Goal: Information Seeking & Learning: Learn about a topic

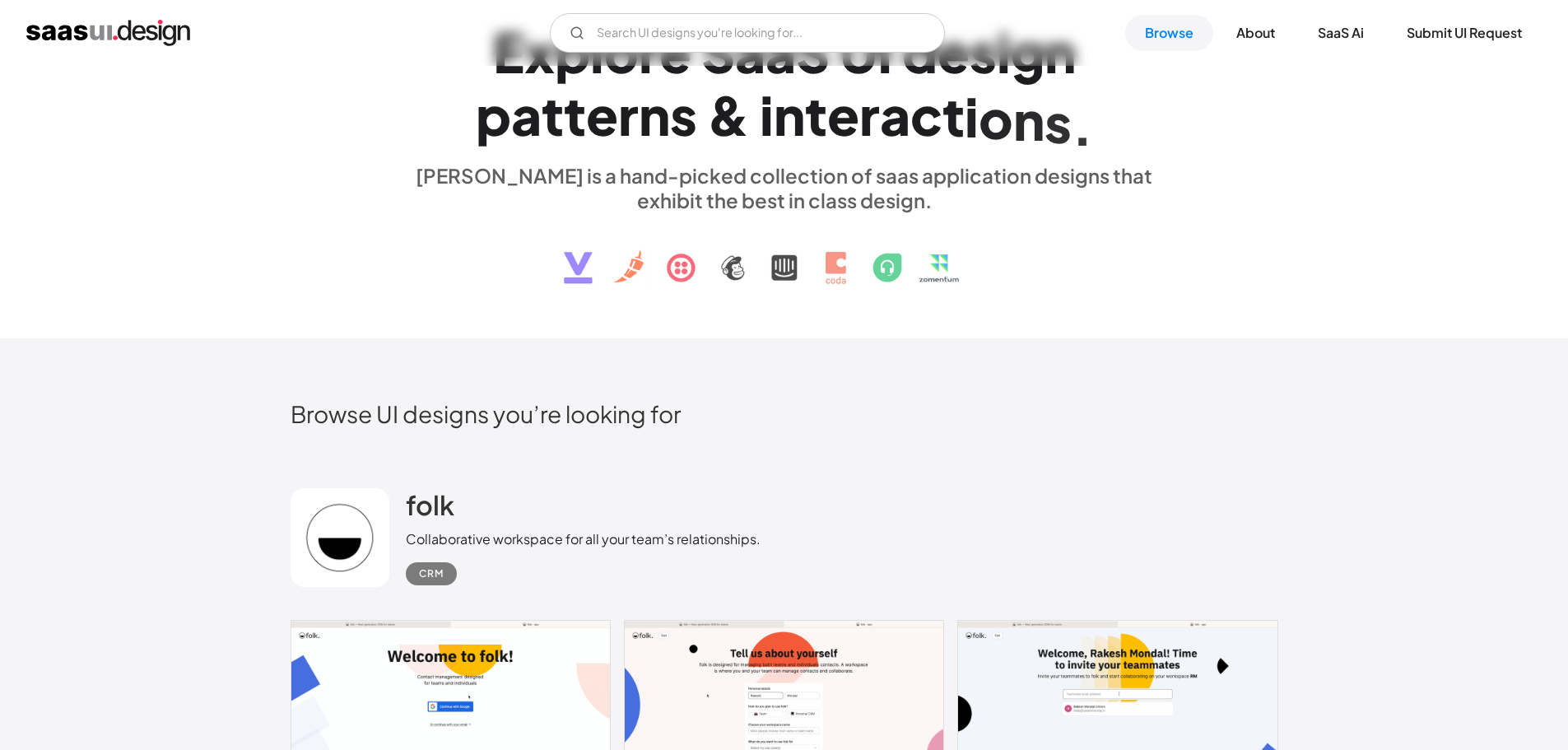
scroll to position [494, 0]
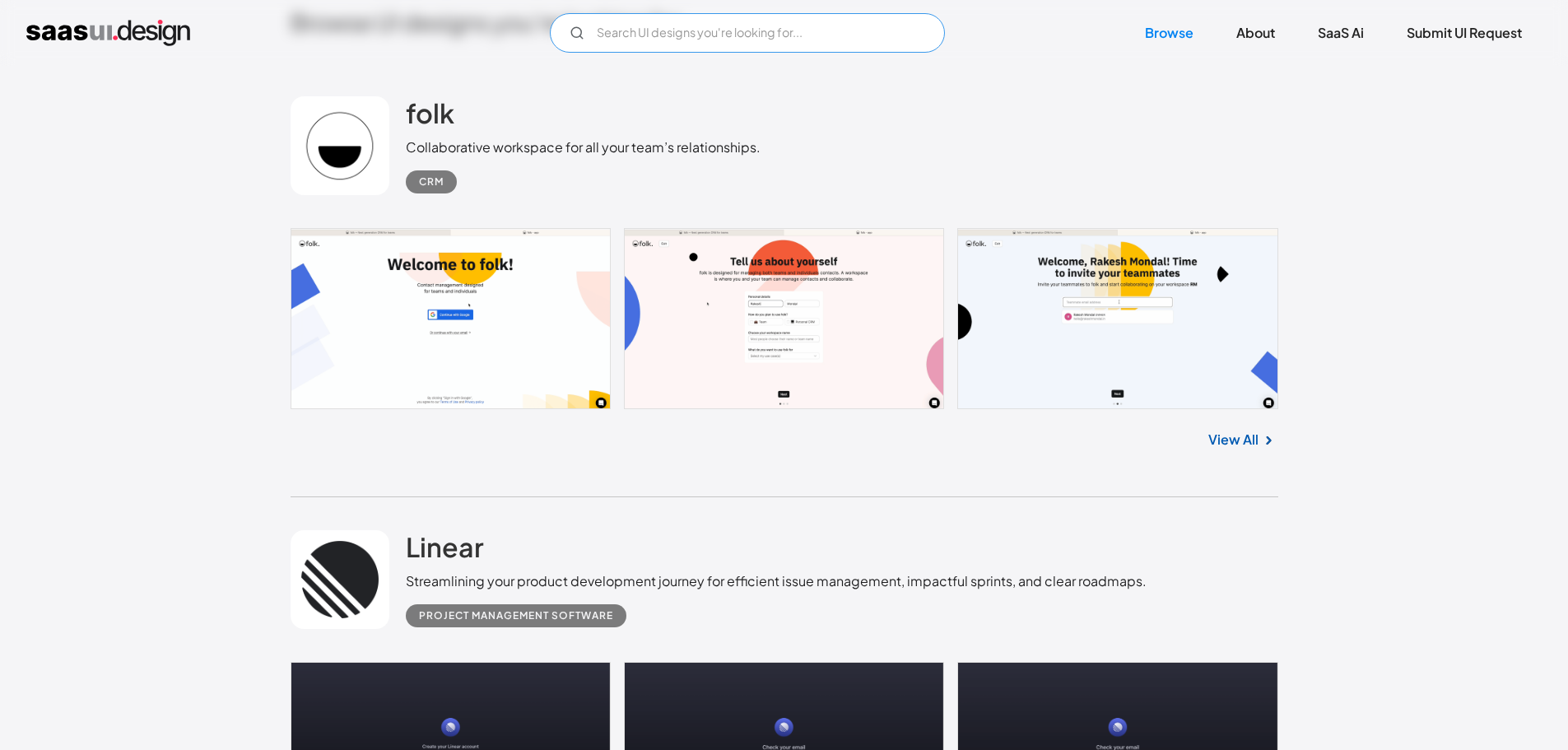
click at [762, 33] on input "Email Form" at bounding box center [746, 32] width 395 height 40
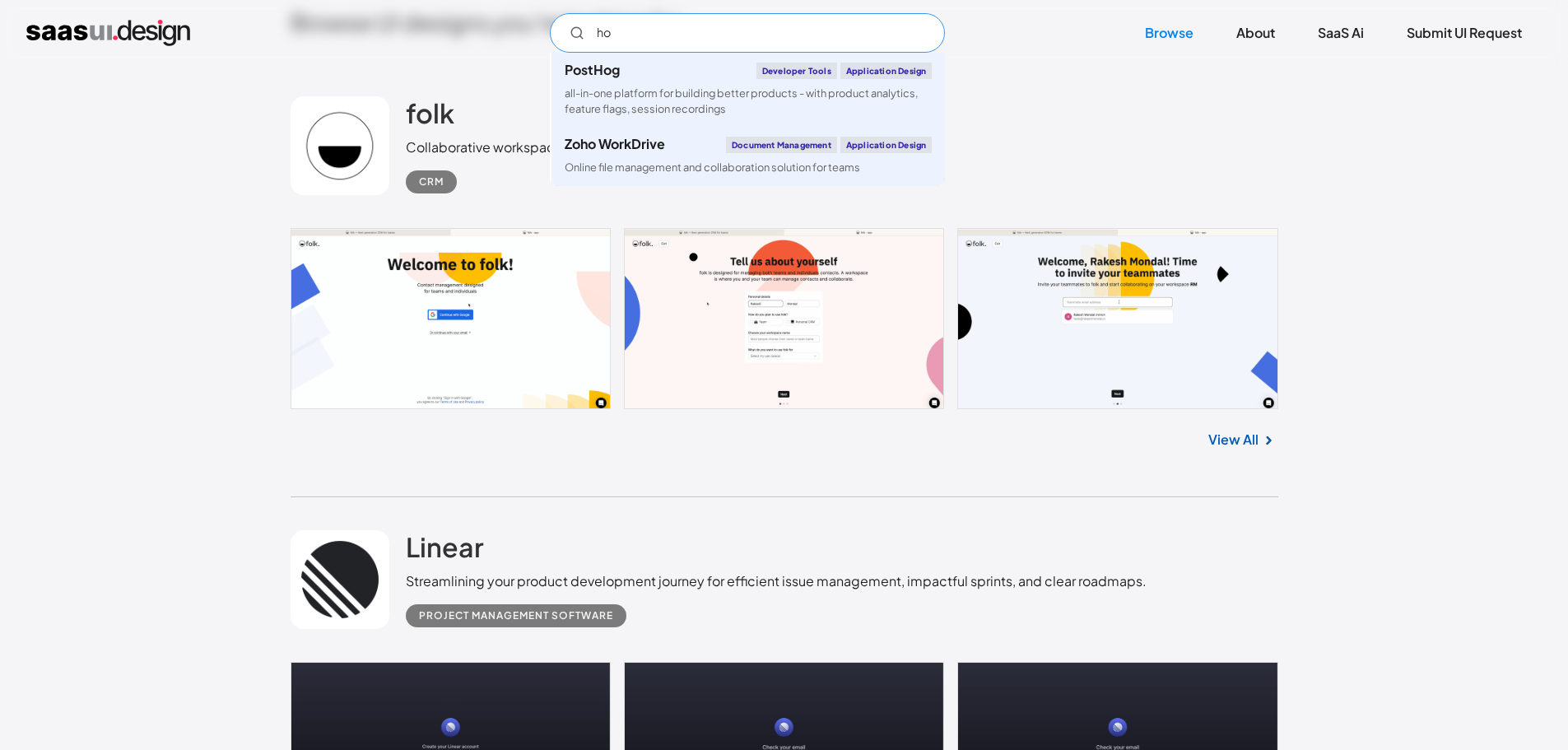
type input "h"
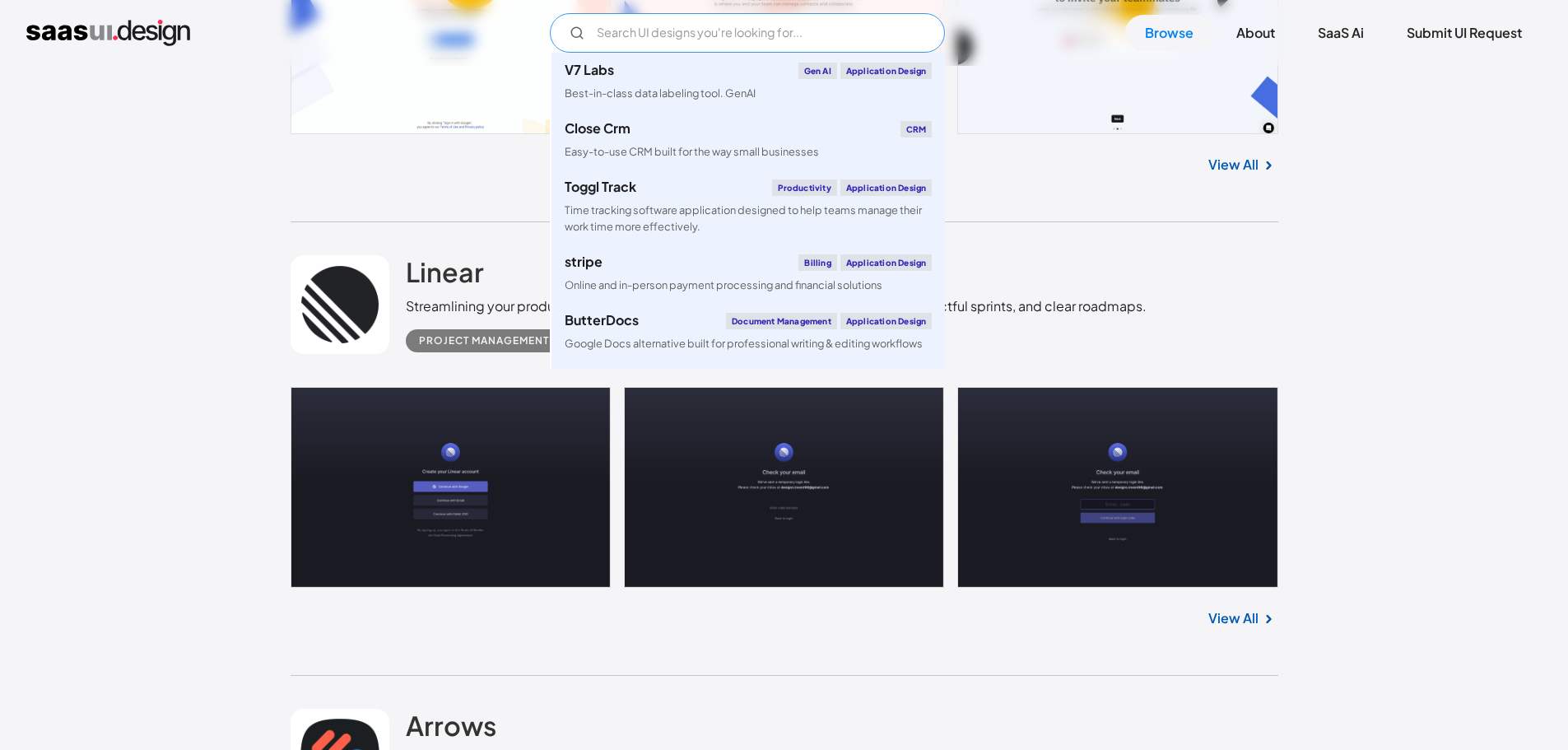
scroll to position [987, 0]
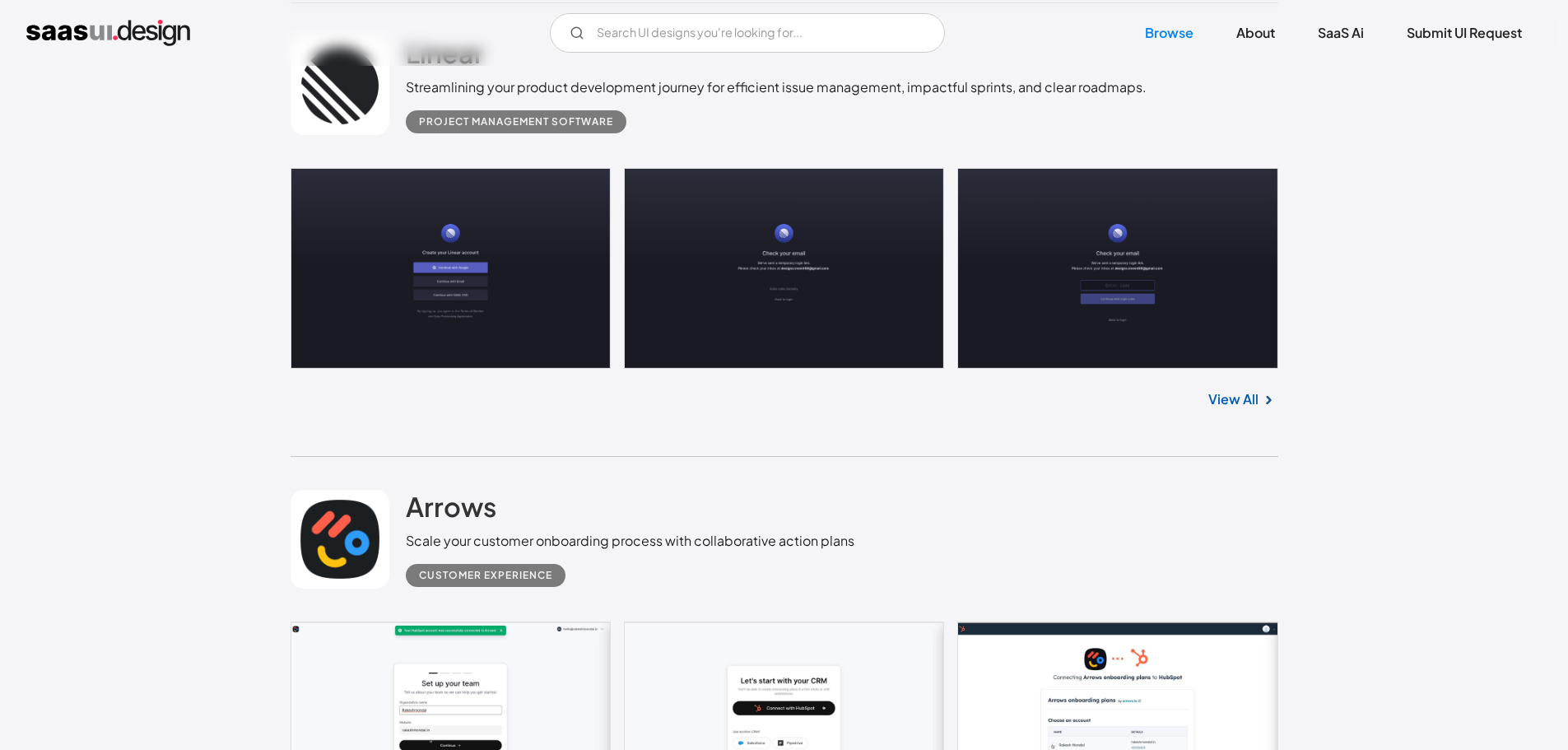
click at [1250, 407] on link "View All" at bounding box center [1233, 398] width 51 height 19
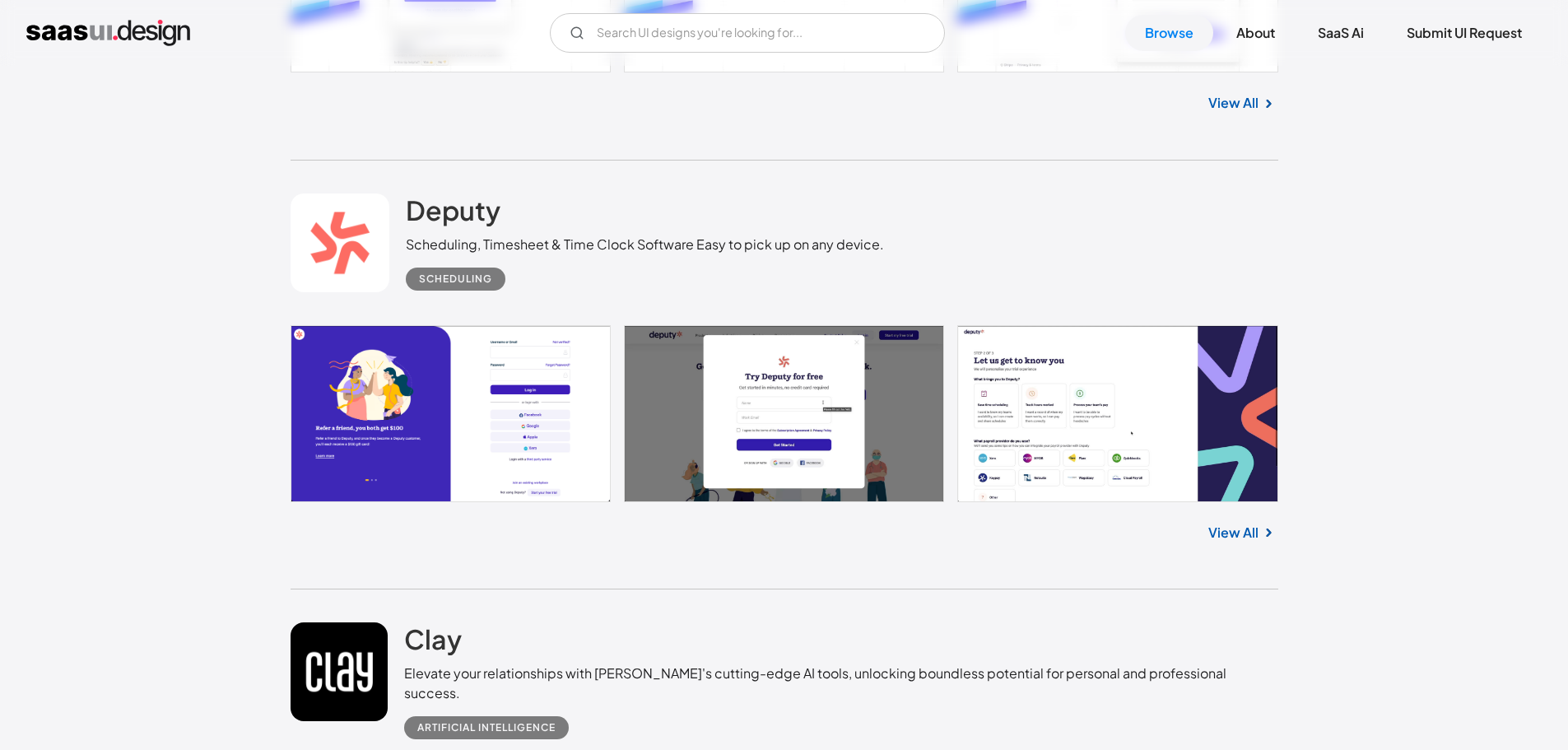
scroll to position [7242, 0]
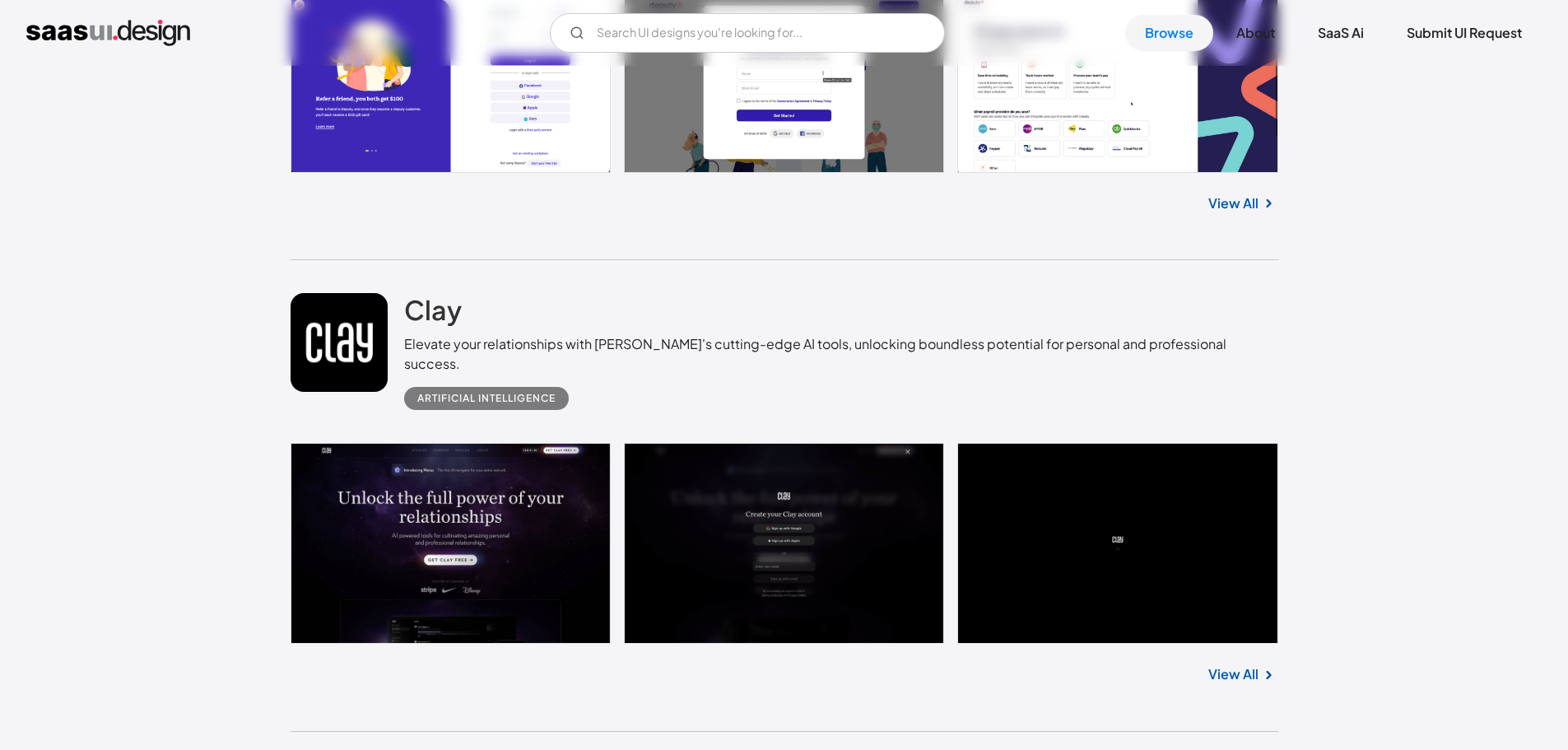
click at [1034, 133] on link at bounding box center [784, 85] width 987 height 177
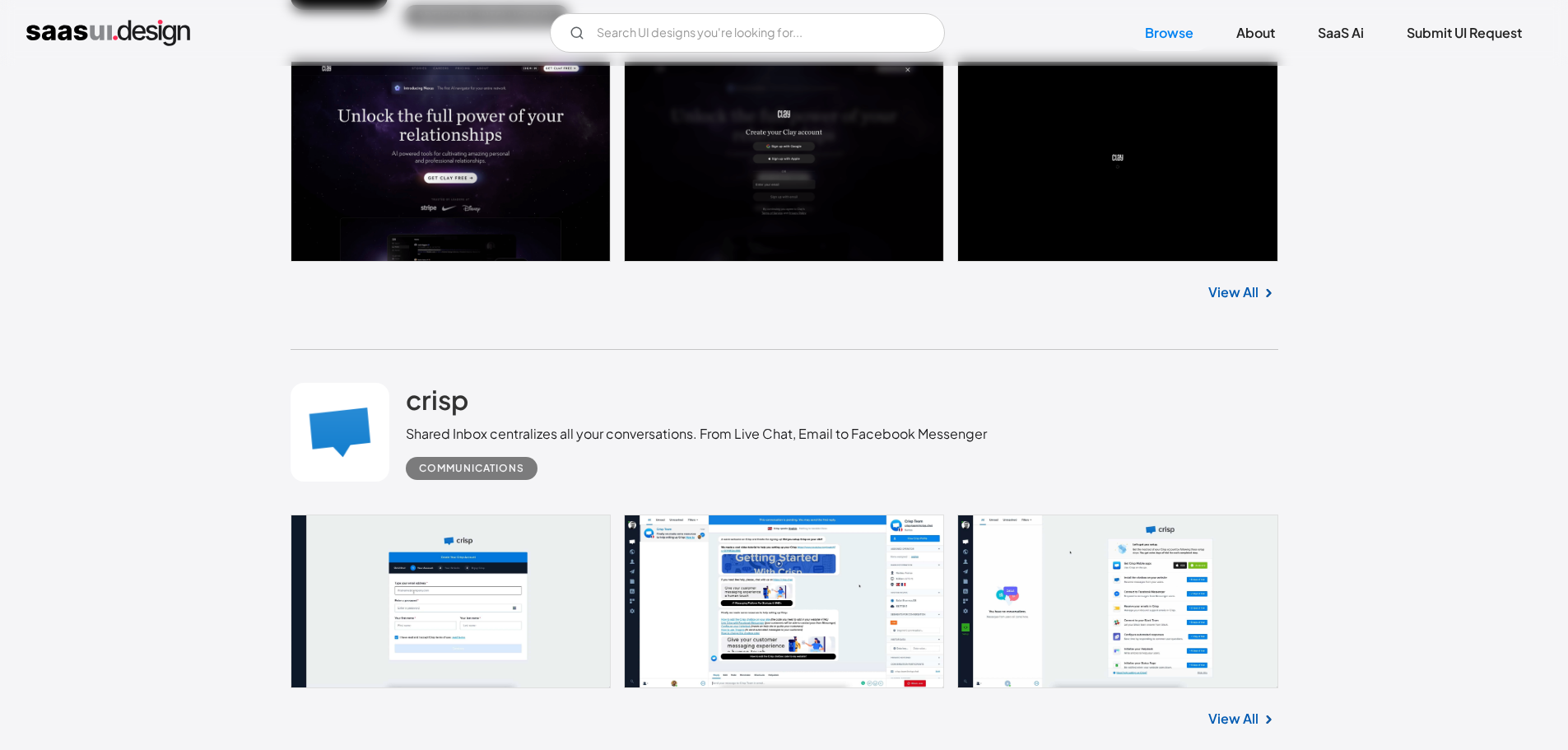
scroll to position [7572, 0]
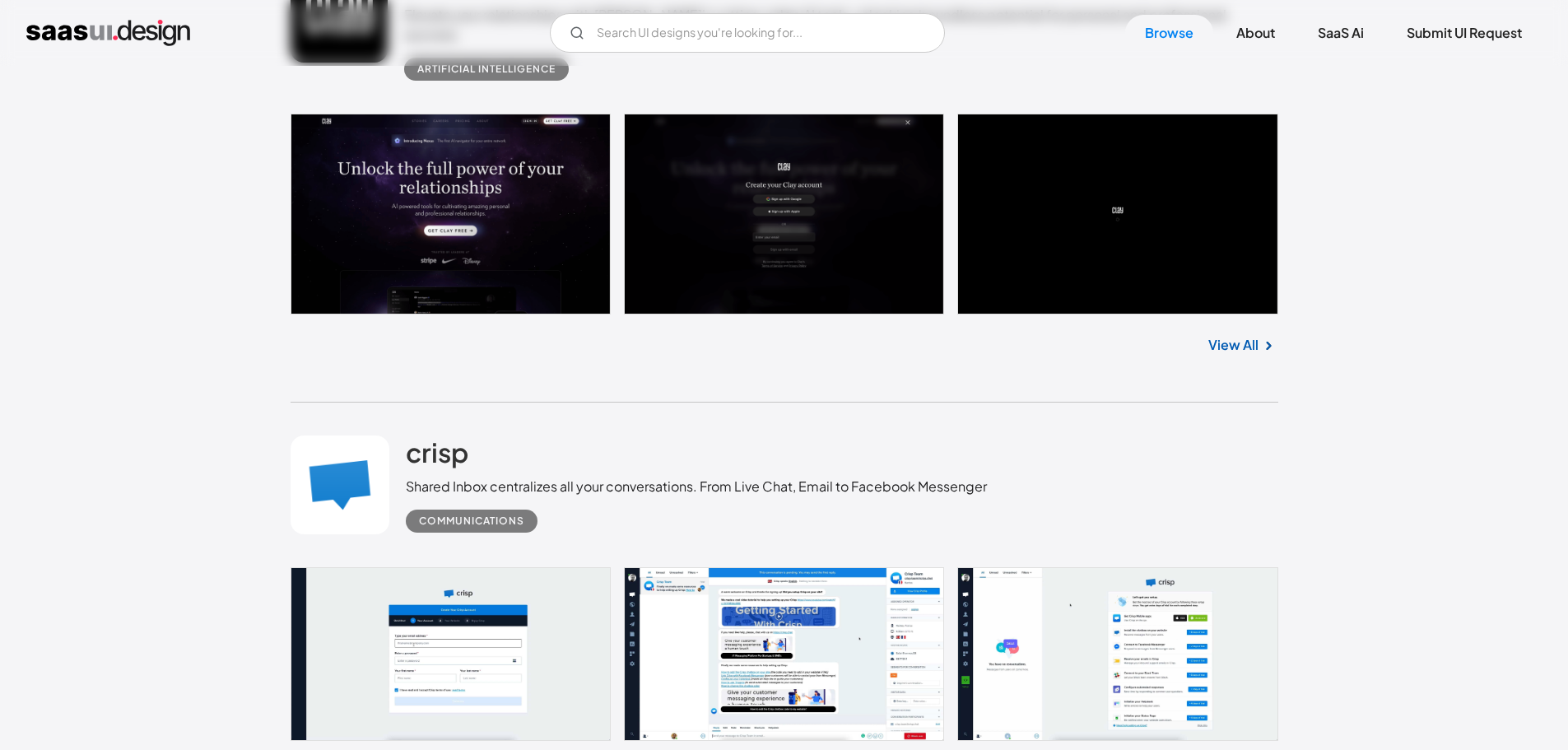
click at [1198, 282] on link at bounding box center [784, 213] width 987 height 201
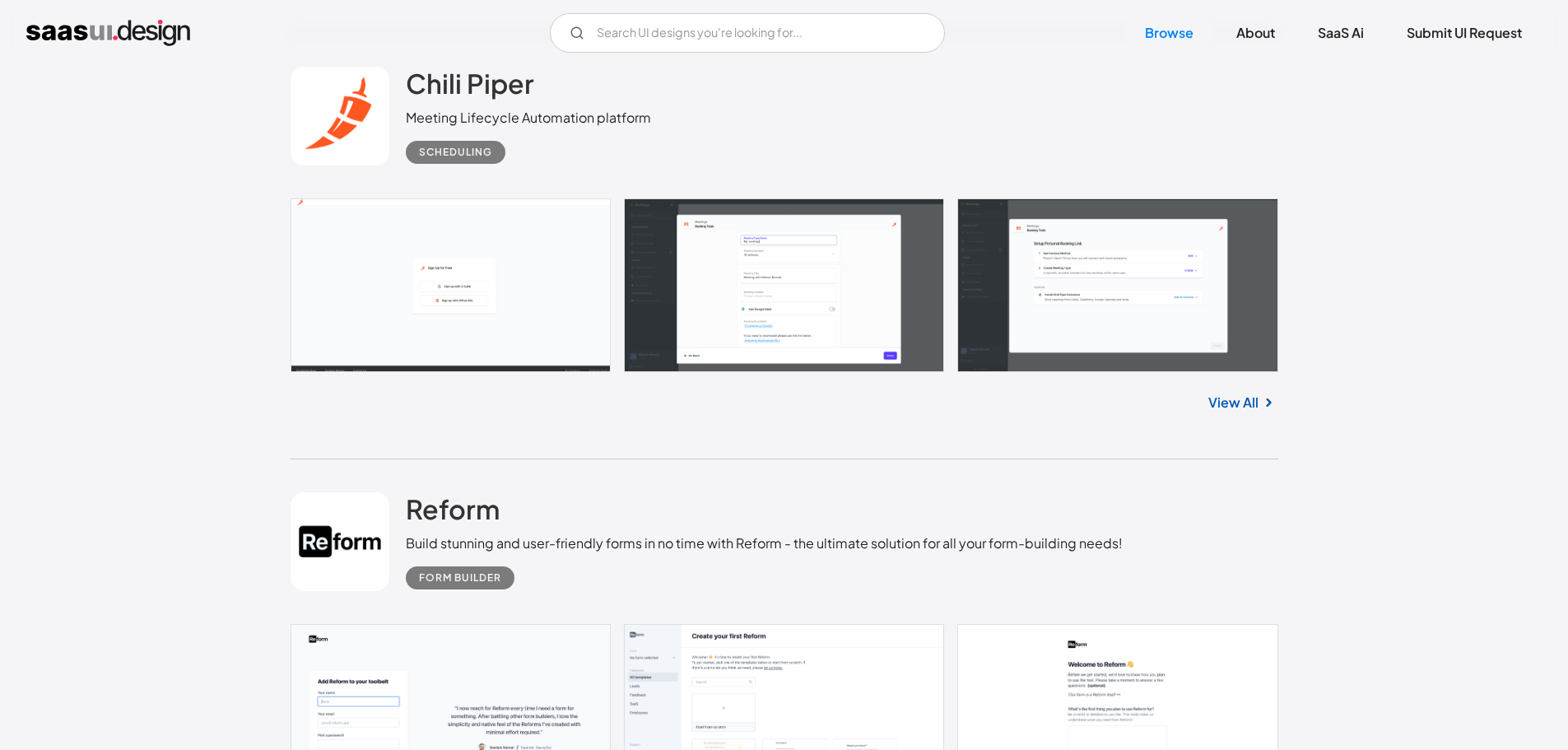
scroll to position [22056, 0]
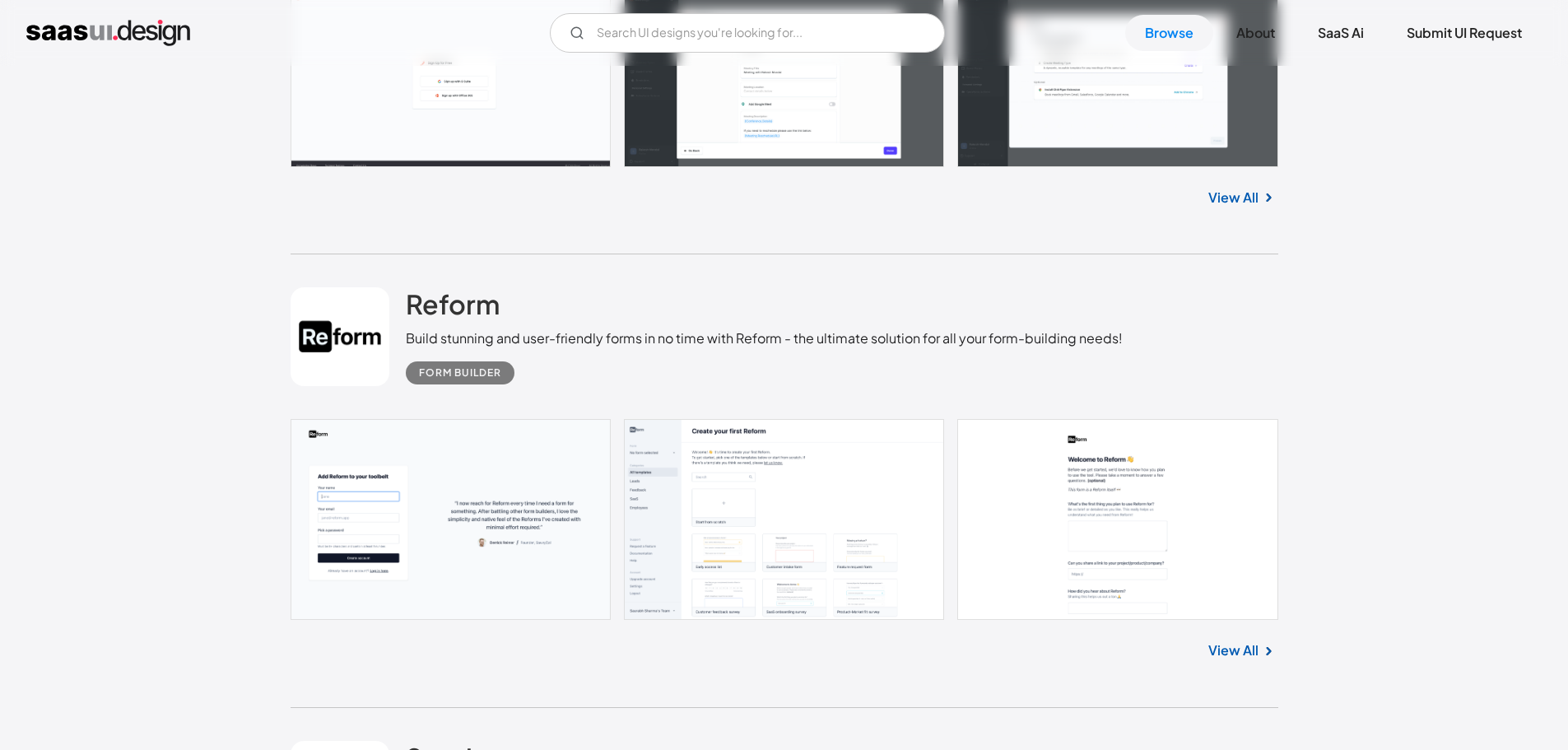
click at [824, 443] on link at bounding box center [784, 519] width 987 height 201
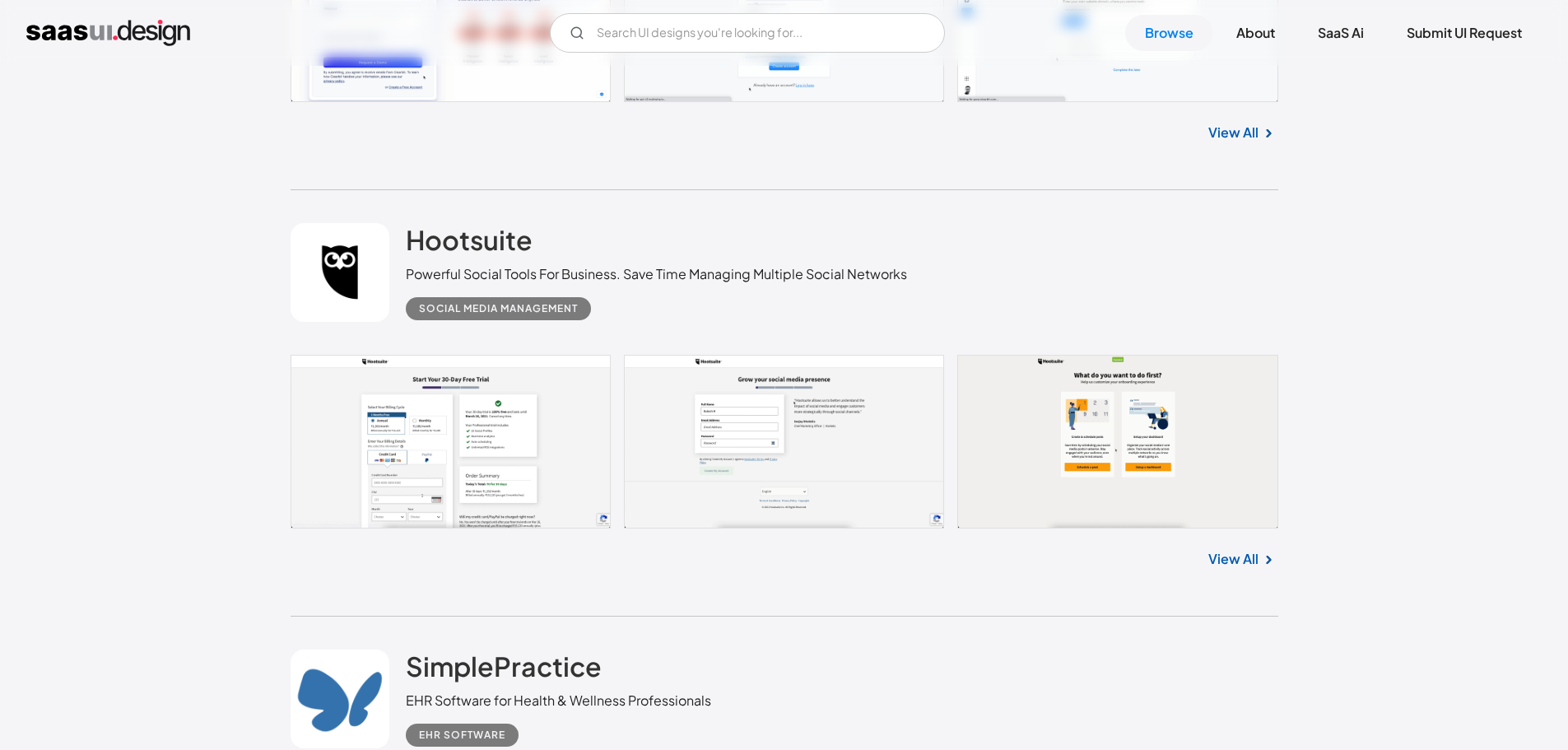
scroll to position [33496, 0]
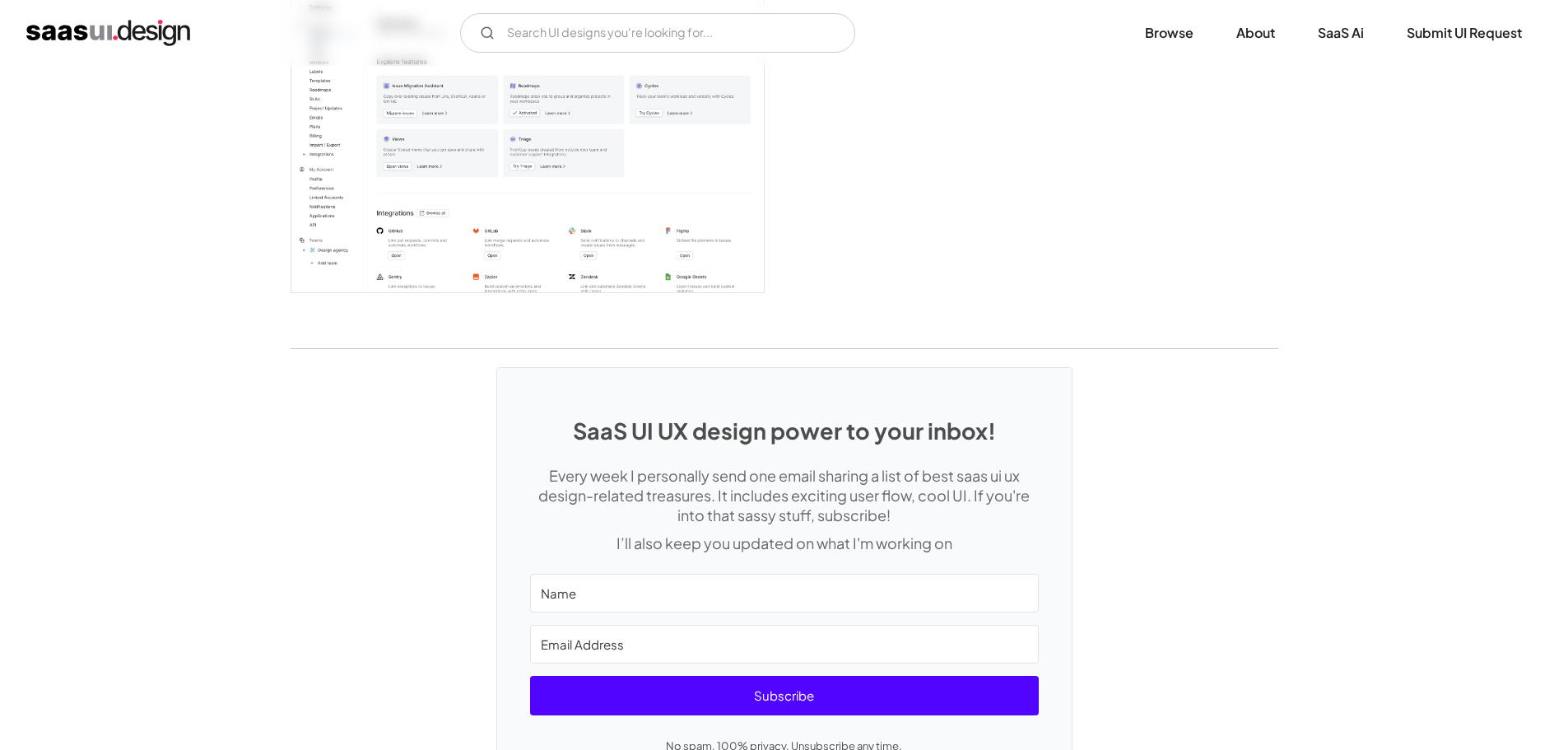
scroll to position [4033, 0]
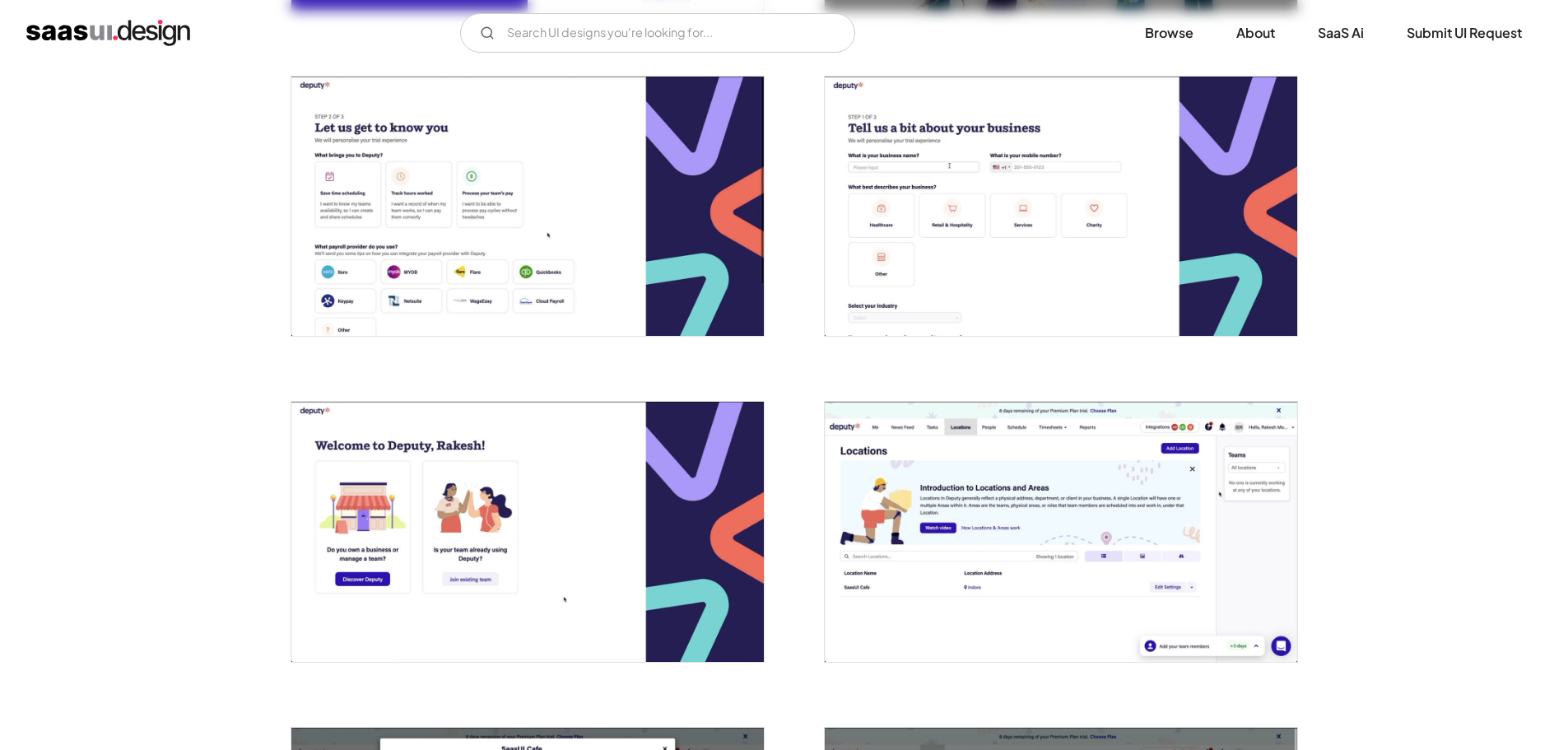
scroll to position [576, 0]
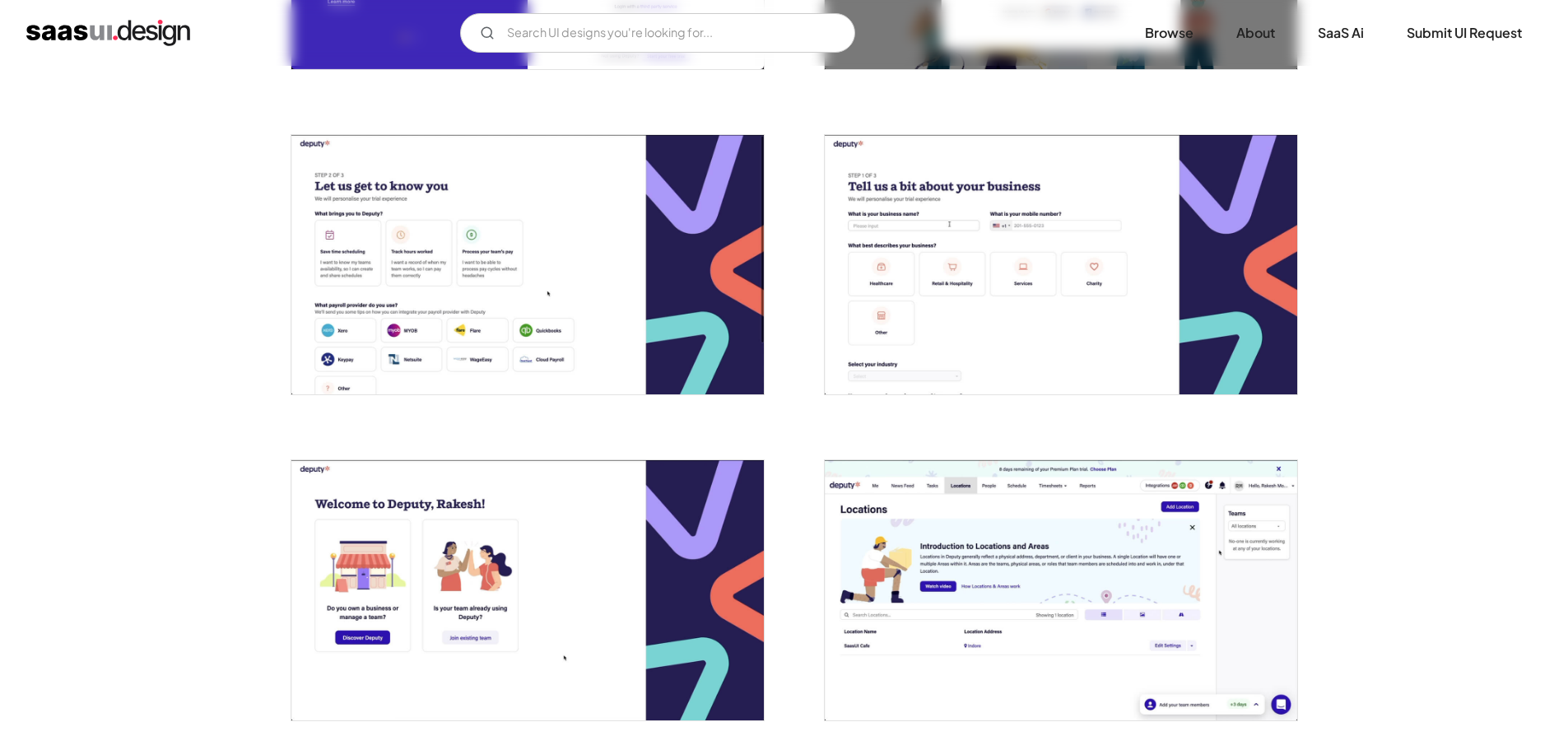
click at [693, 277] on img "open lightbox" at bounding box center [527, 265] width 472 height 260
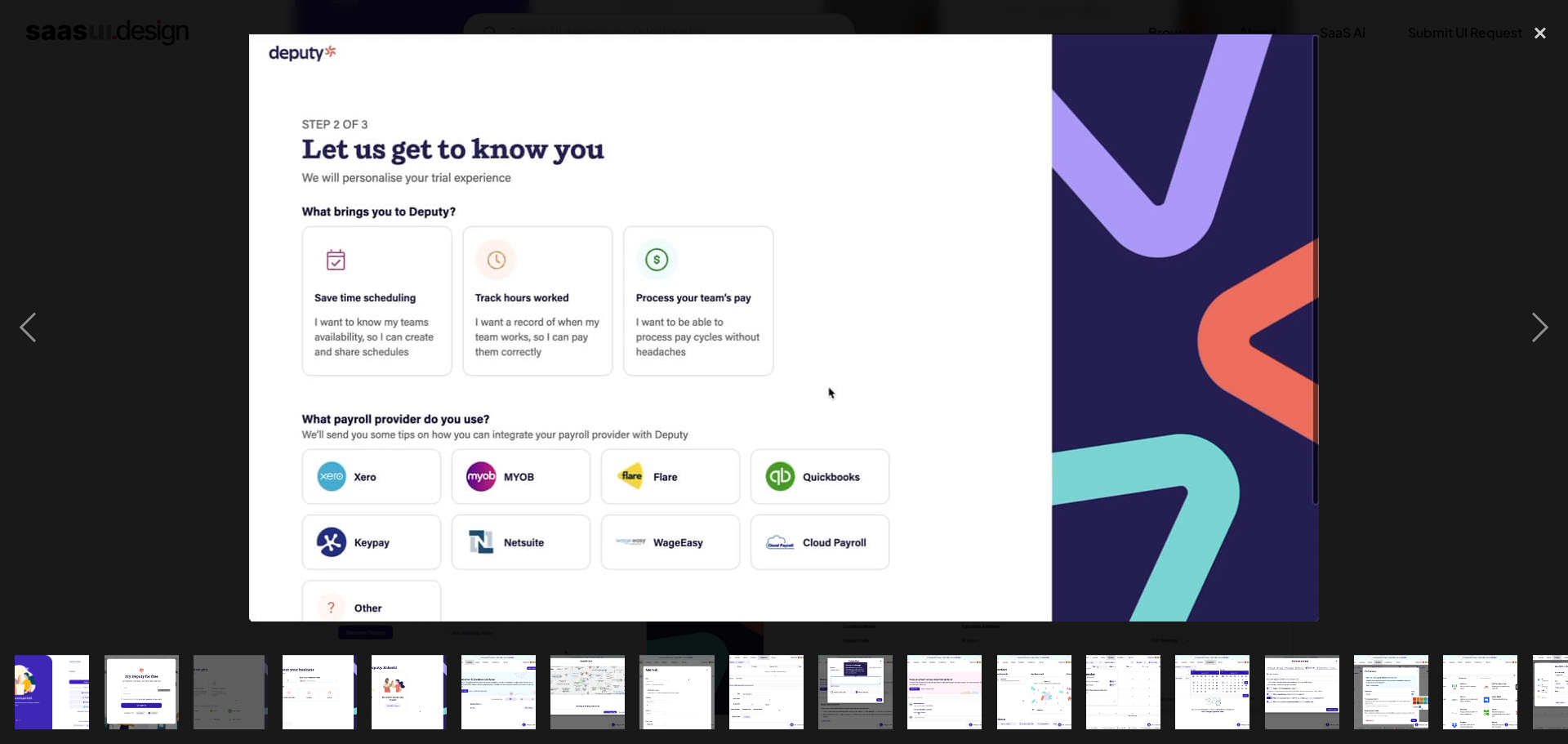
click at [1099, 209] on img at bounding box center [784, 328] width 1070 height 588
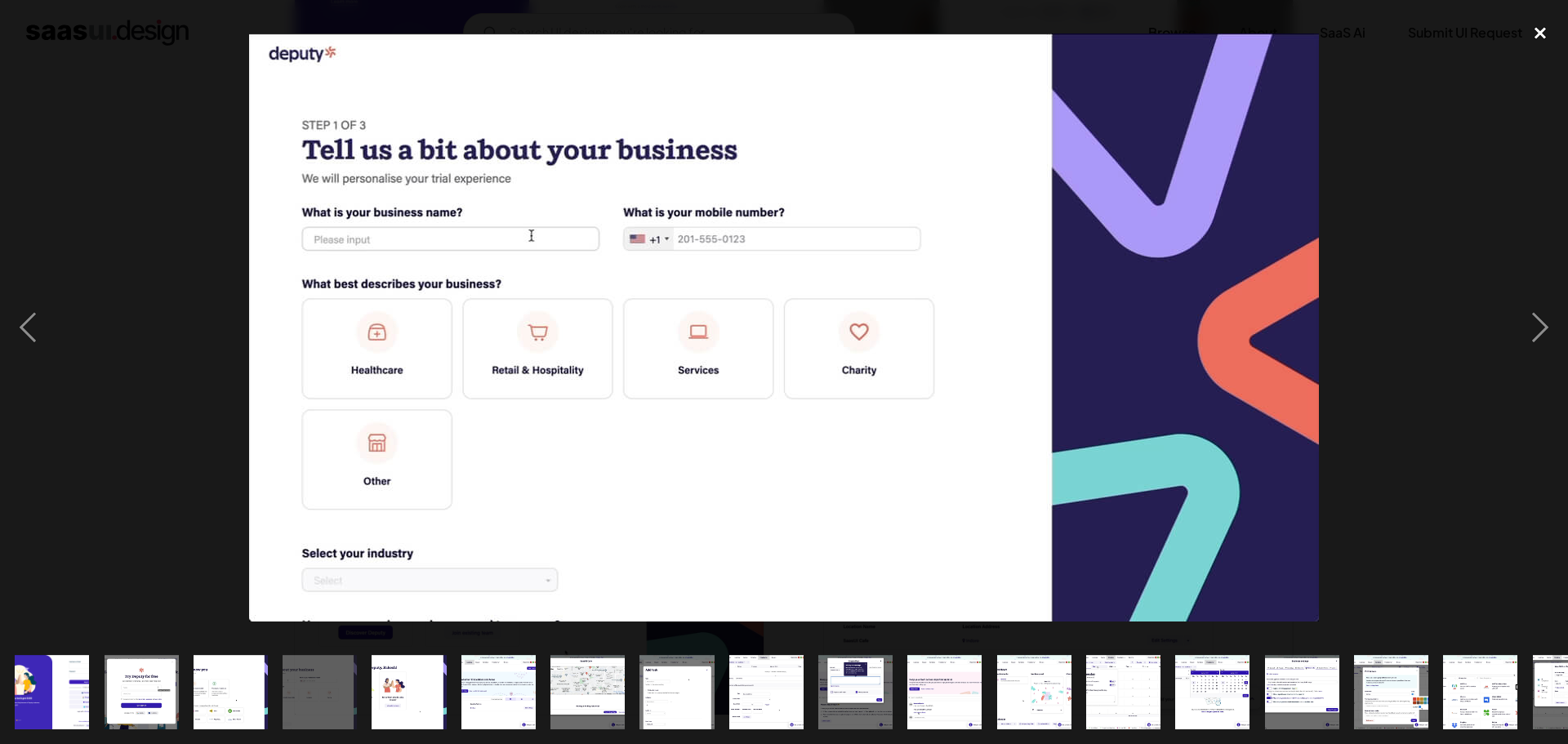
click at [1551, 34] on div "close lightbox" at bounding box center [1540, 32] width 56 height 36
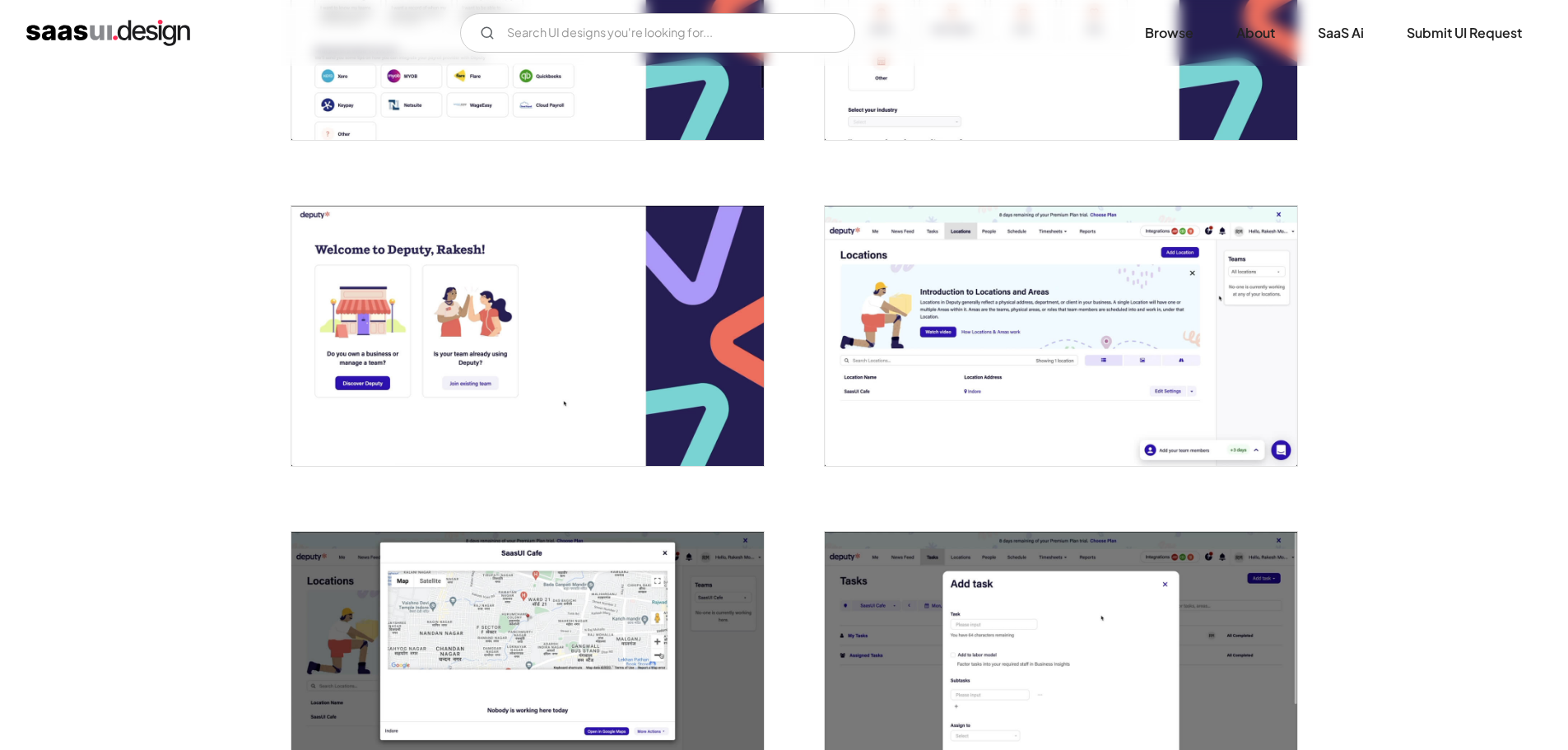
scroll to position [823, 0]
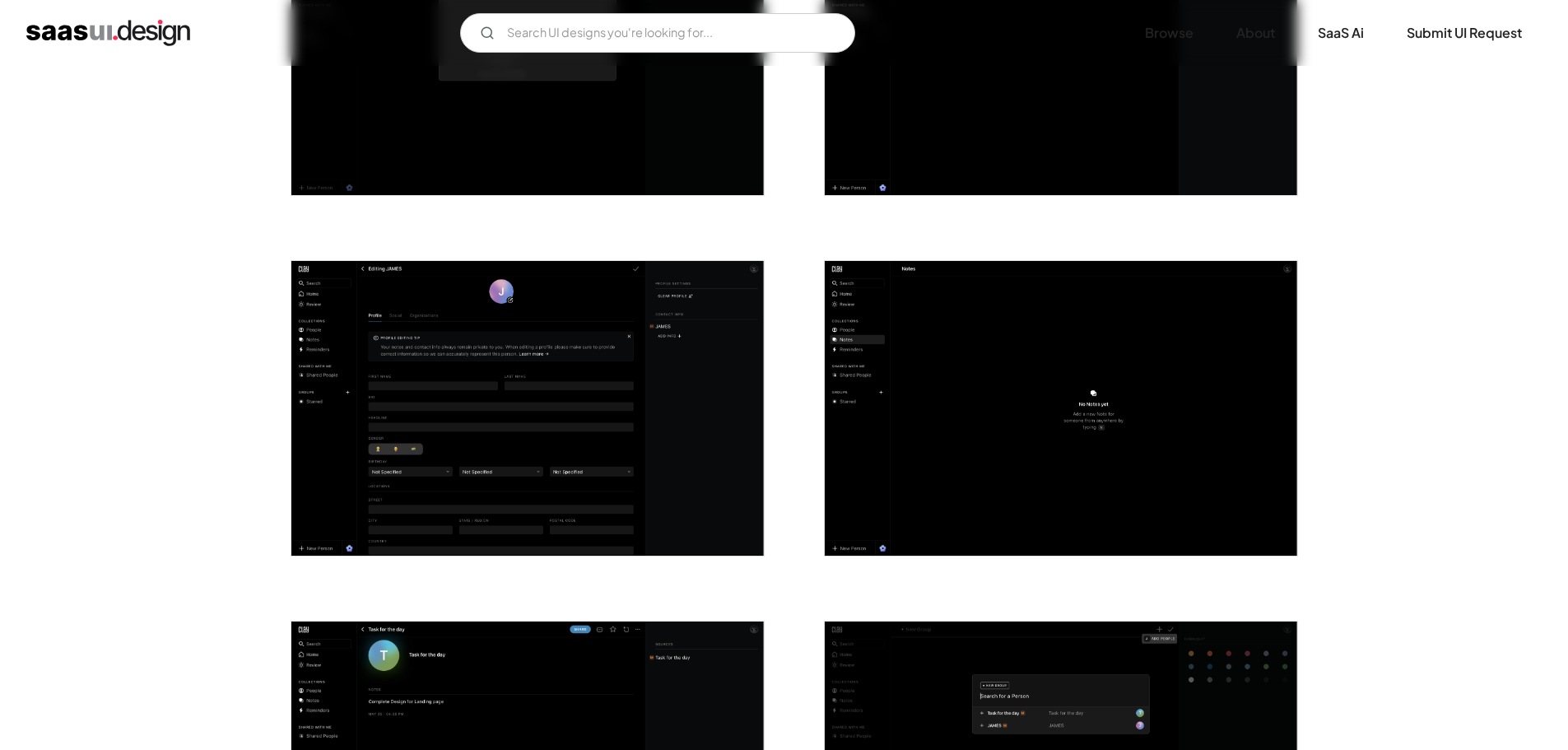
scroll to position [3292, 0]
